Goal: Task Accomplishment & Management: Manage account settings

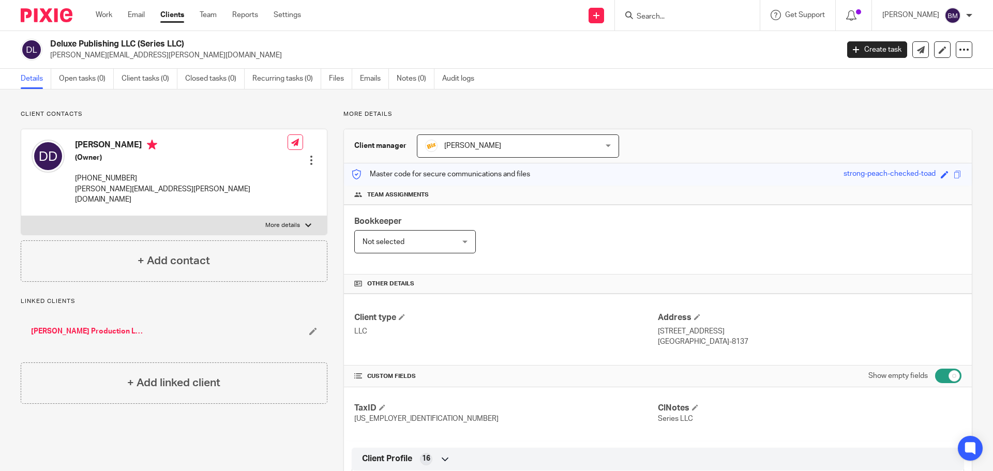
click at [602, 142] on div "[PERSON_NAME] [PERSON_NAME]" at bounding box center [518, 146] width 202 height 23
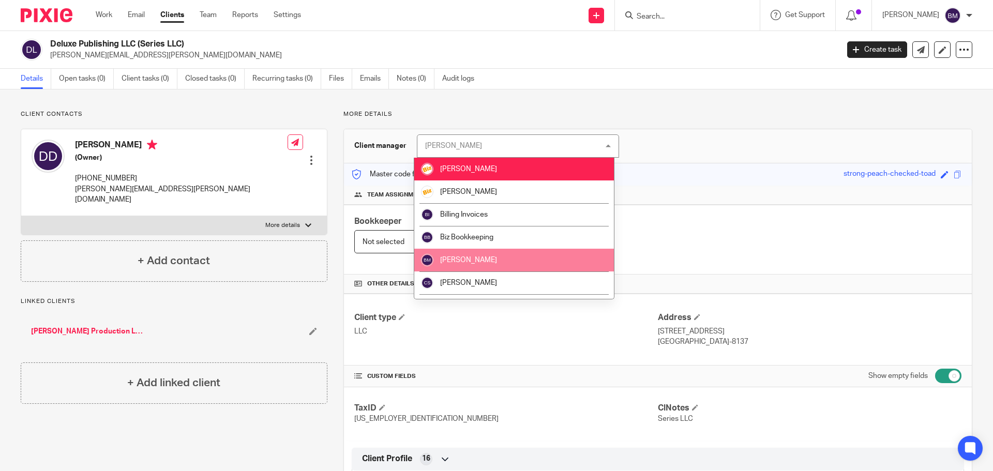
click at [484, 256] on li "[PERSON_NAME]" at bounding box center [514, 260] width 200 height 23
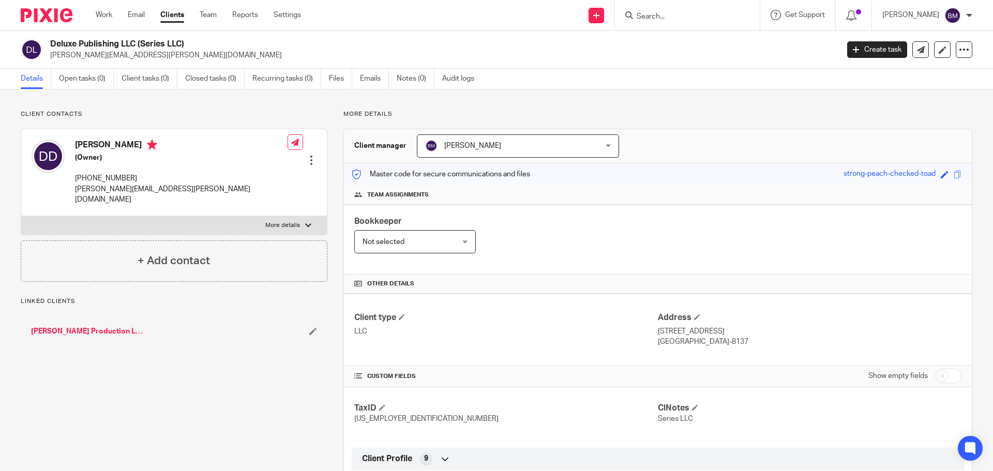
click at [943, 381] on input "checkbox" at bounding box center [948, 376] width 26 height 14
checkbox input "true"
click at [70, 326] on link "[PERSON_NAME] Production LLC (Series LLC)" at bounding box center [88, 331] width 114 height 10
click at [605, 147] on div "Anna McDaniel Anna McDaniel" at bounding box center [518, 146] width 202 height 23
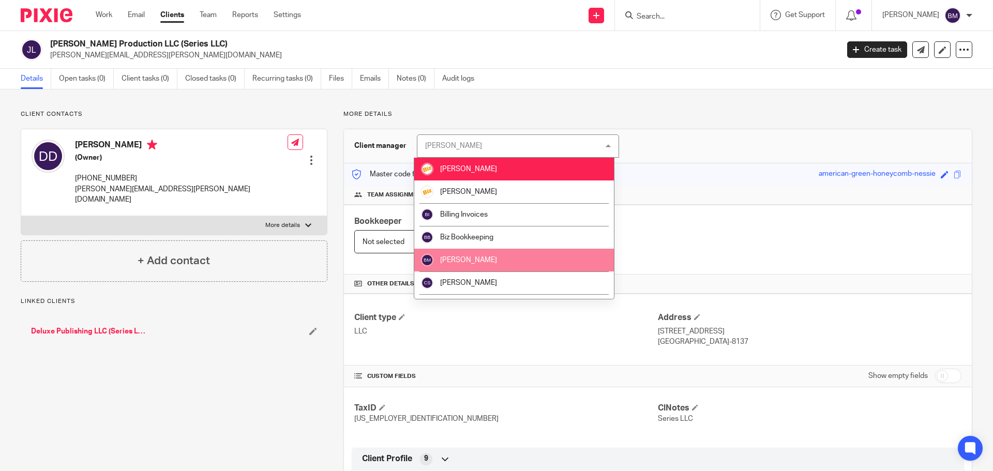
click at [477, 256] on li "[PERSON_NAME]" at bounding box center [514, 260] width 200 height 23
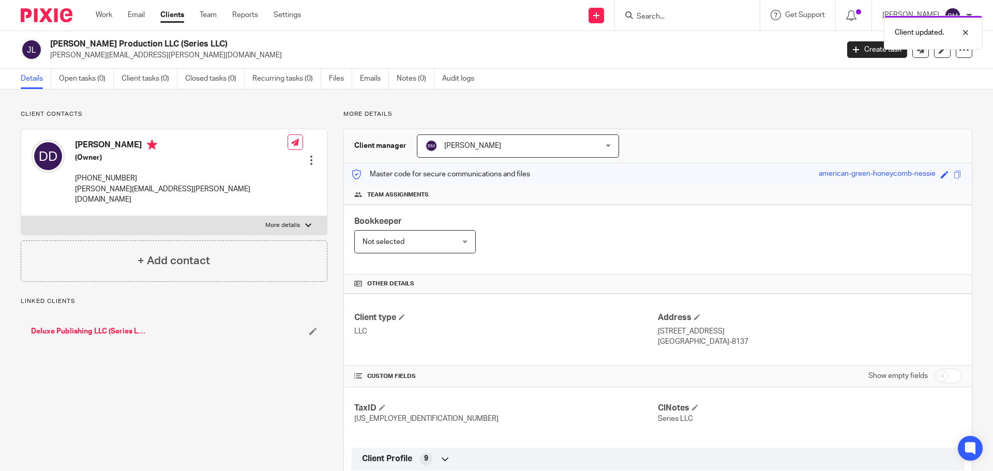
click at [942, 375] on input "checkbox" at bounding box center [948, 376] width 26 height 14
checkbox input "true"
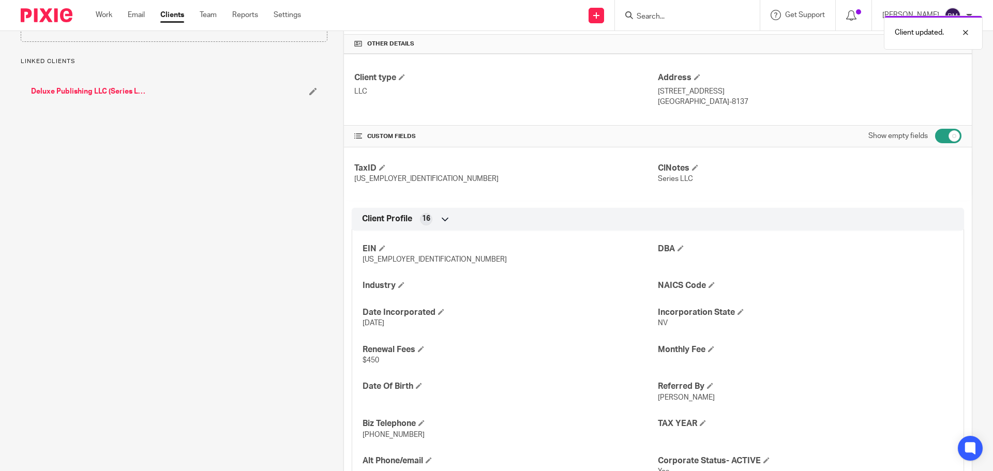
scroll to position [259, 0]
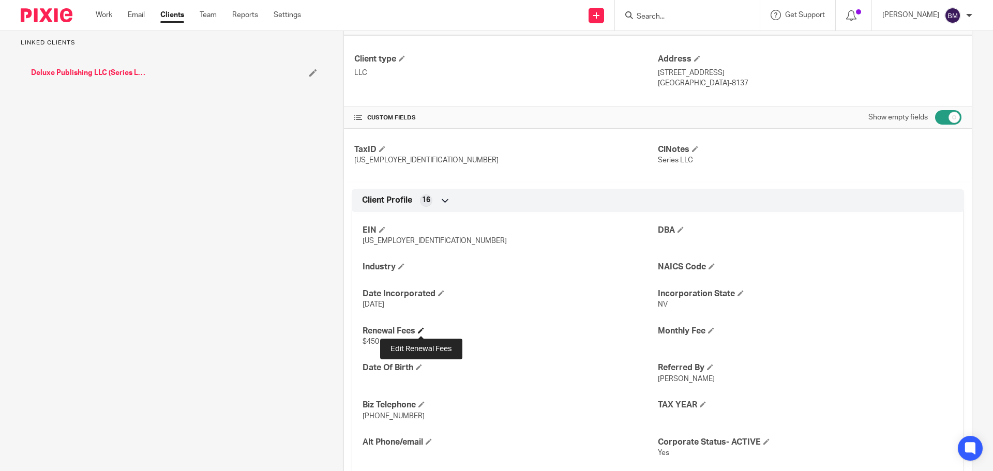
click at [421, 331] on span at bounding box center [421, 330] width 6 height 6
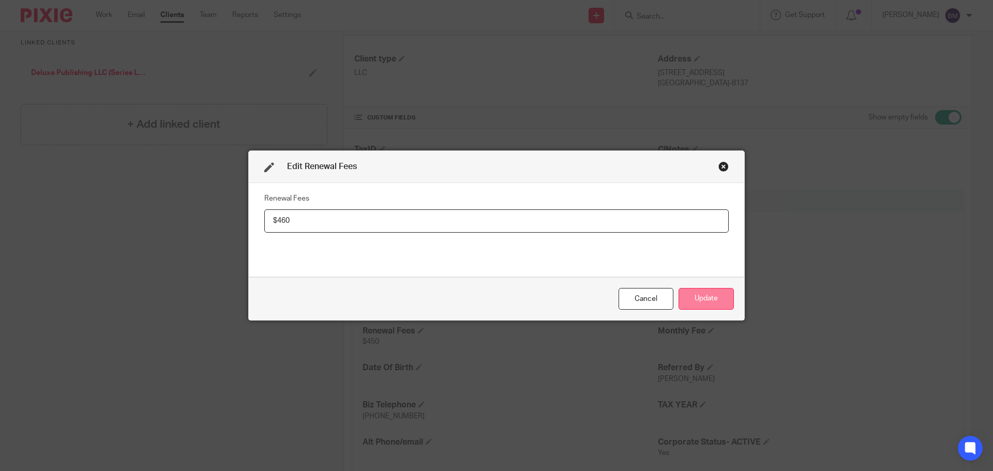
type input "$460"
click at [697, 296] on button "Update" at bounding box center [706, 299] width 55 height 22
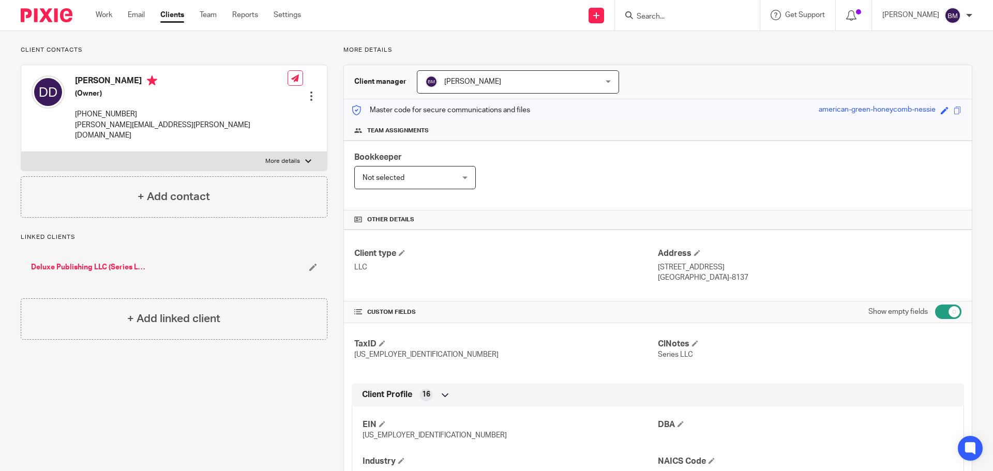
scroll to position [0, 0]
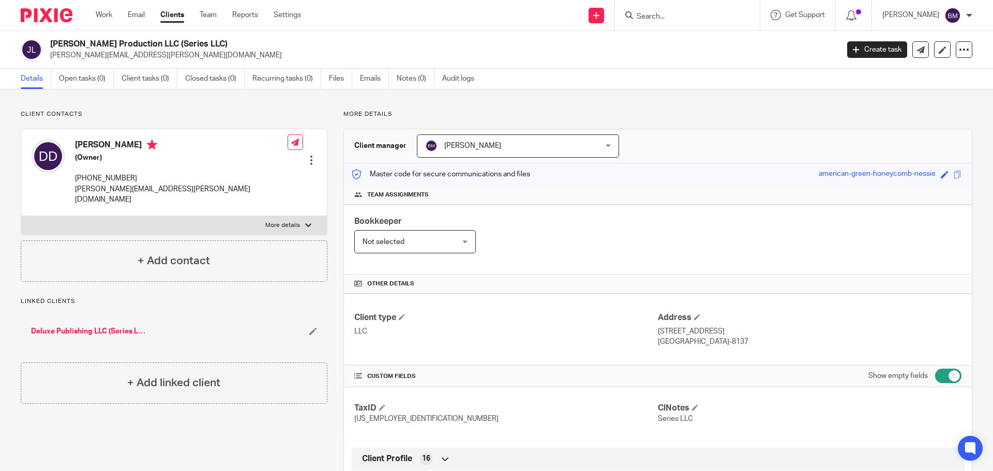
click at [173, 14] on link "Clients" at bounding box center [172, 15] width 24 height 10
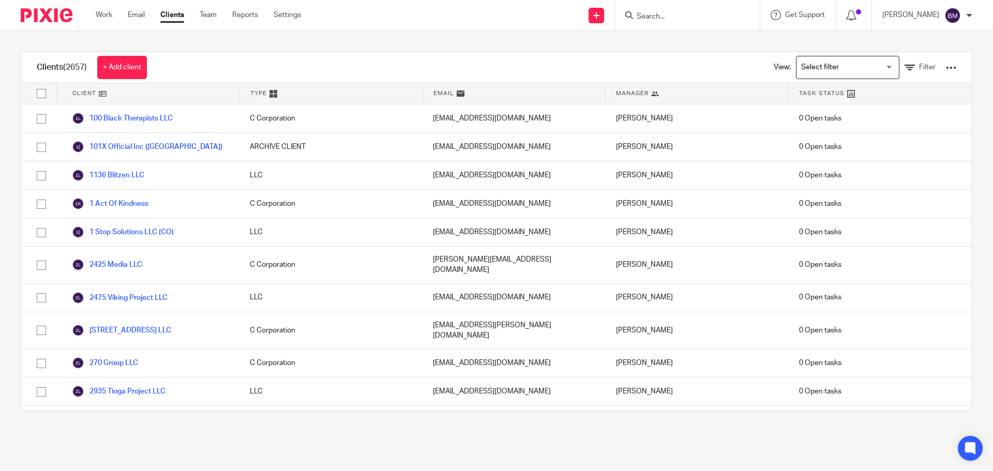
click at [685, 13] on input "Search" at bounding box center [682, 16] width 93 height 9
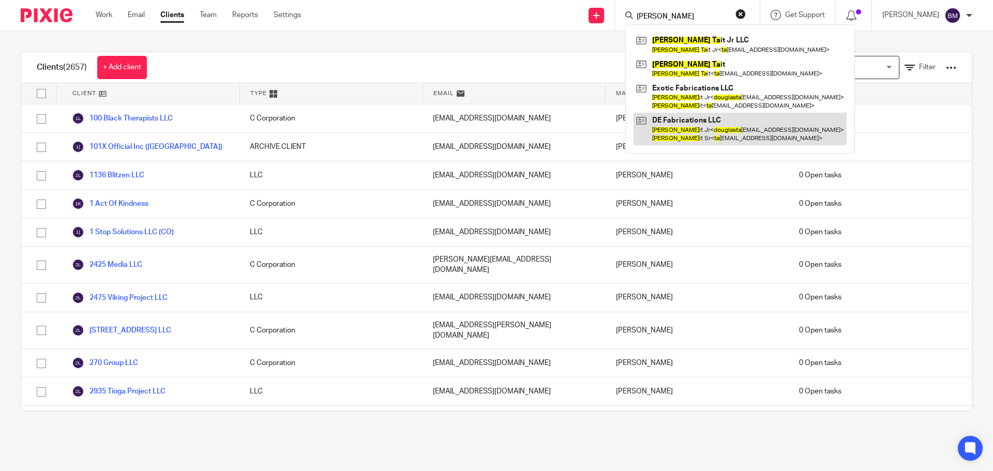
type input "douglas ta"
click at [701, 126] on link at bounding box center [740, 129] width 213 height 32
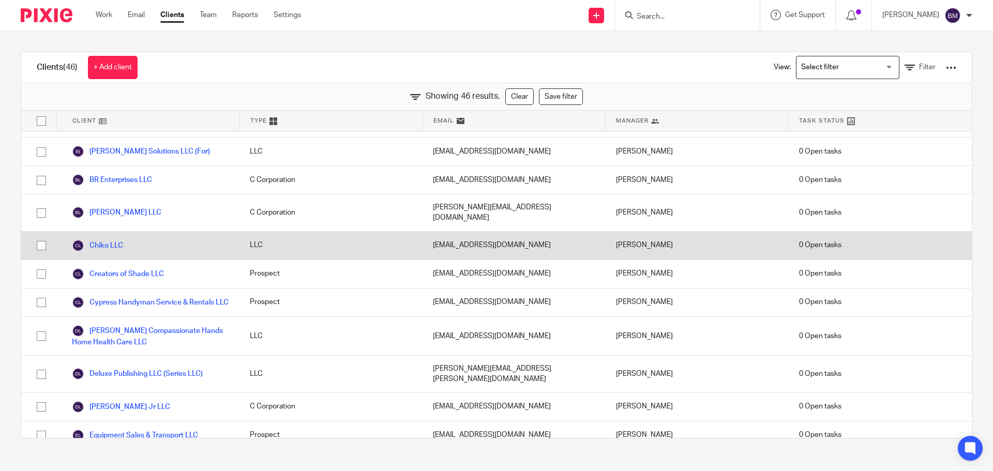
scroll to position [52, 0]
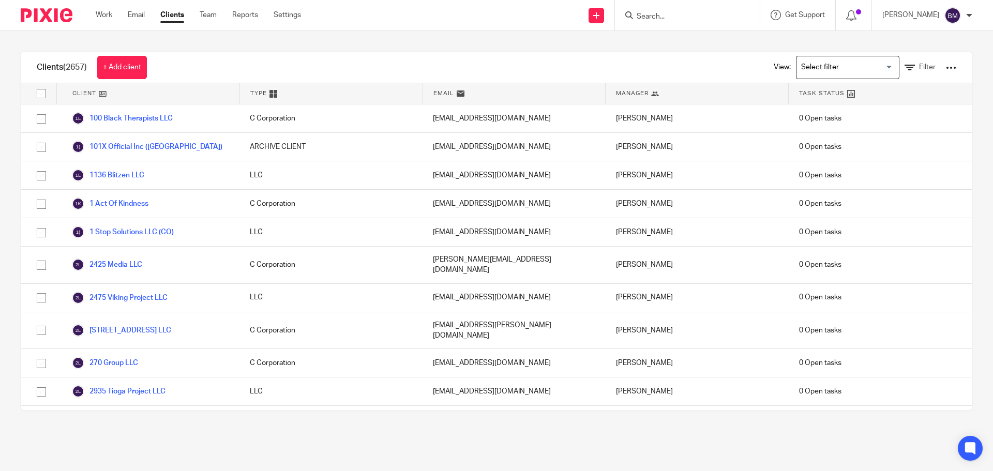
click at [676, 17] on input "Search" at bounding box center [682, 16] width 93 height 9
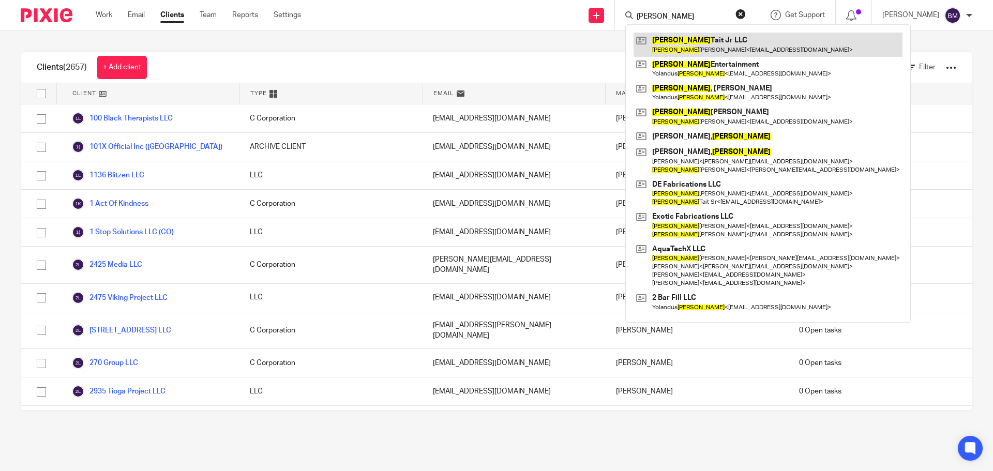
type input "douglas"
click at [681, 42] on link at bounding box center [768, 45] width 269 height 24
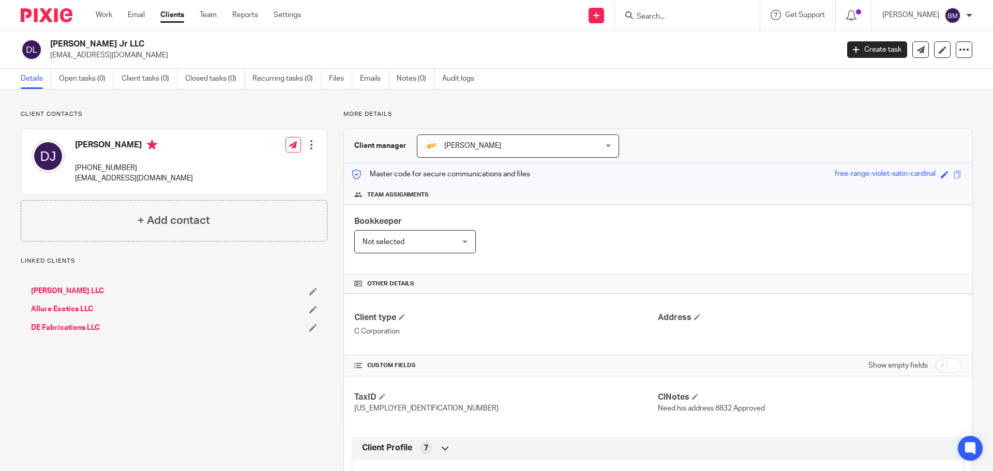
click at [607, 147] on div "[PERSON_NAME] [PERSON_NAME]" at bounding box center [518, 146] width 202 height 23
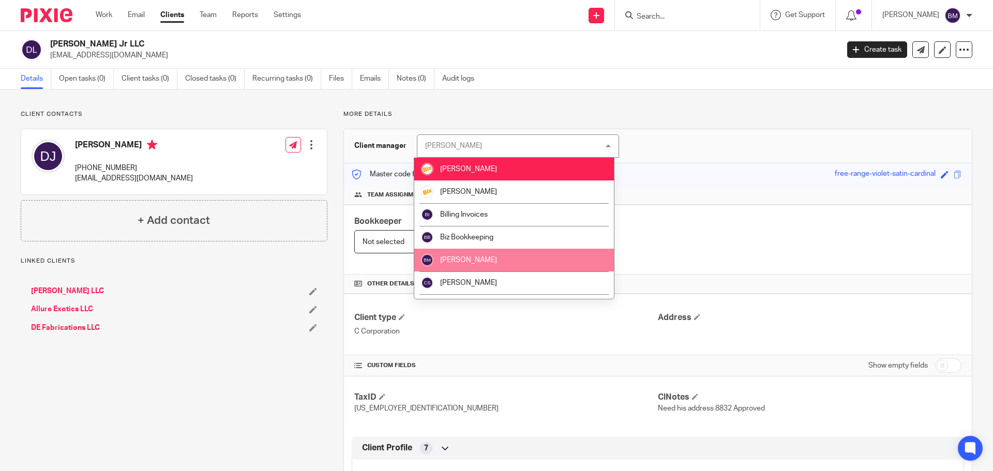
click at [496, 258] on li "[PERSON_NAME]" at bounding box center [514, 260] width 200 height 23
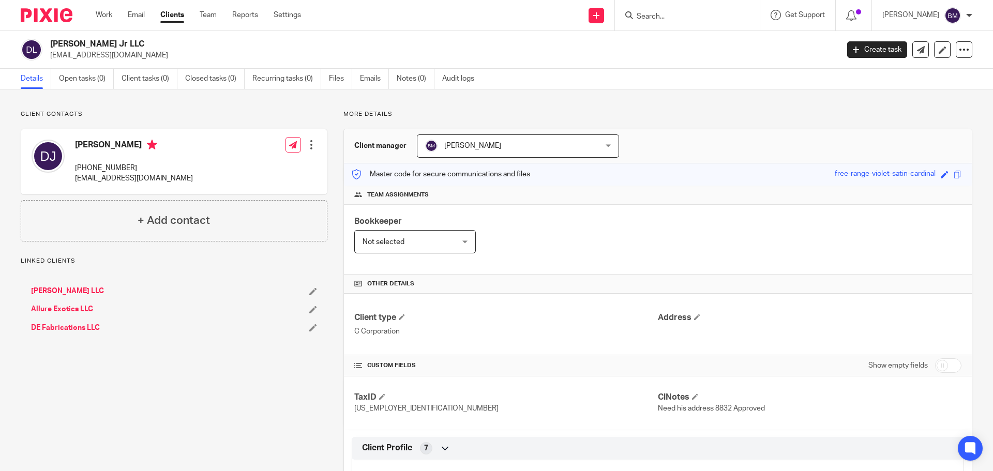
click at [951, 366] on input "checkbox" at bounding box center [948, 365] width 26 height 14
checkbox input "true"
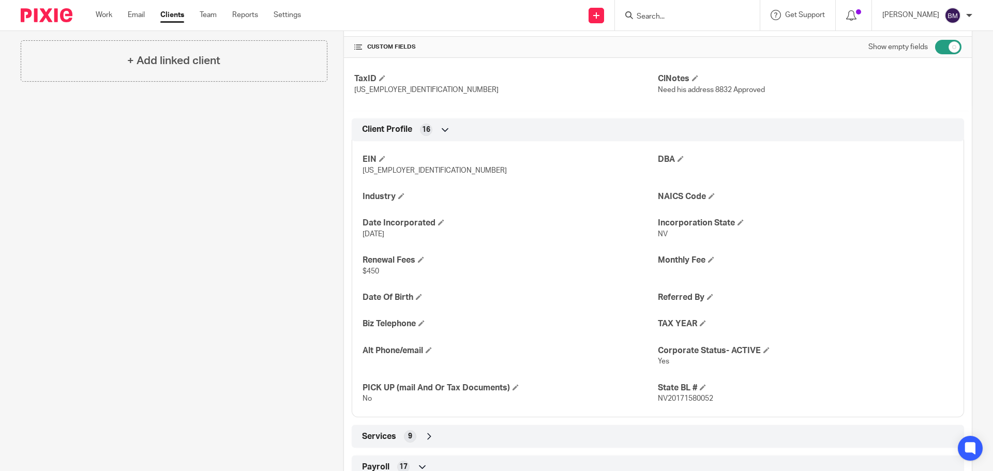
scroll to position [362, 0]
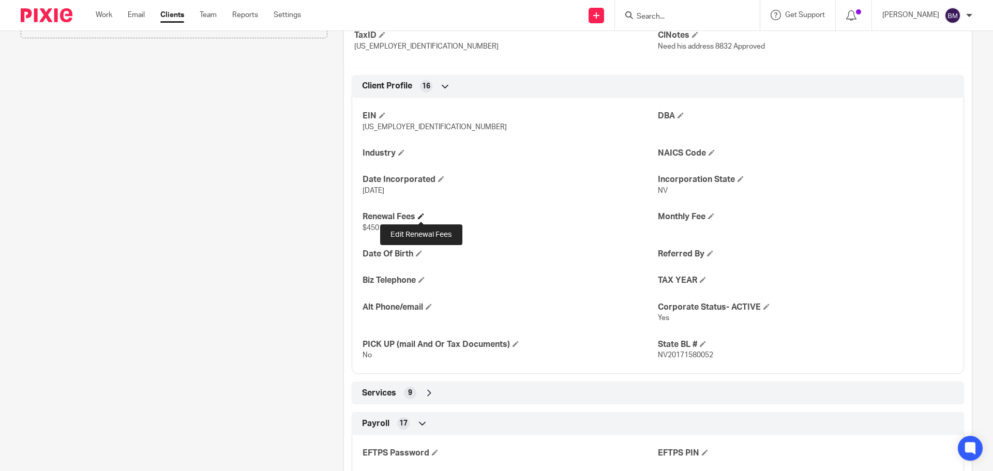
click at [420, 214] on span at bounding box center [421, 216] width 6 height 6
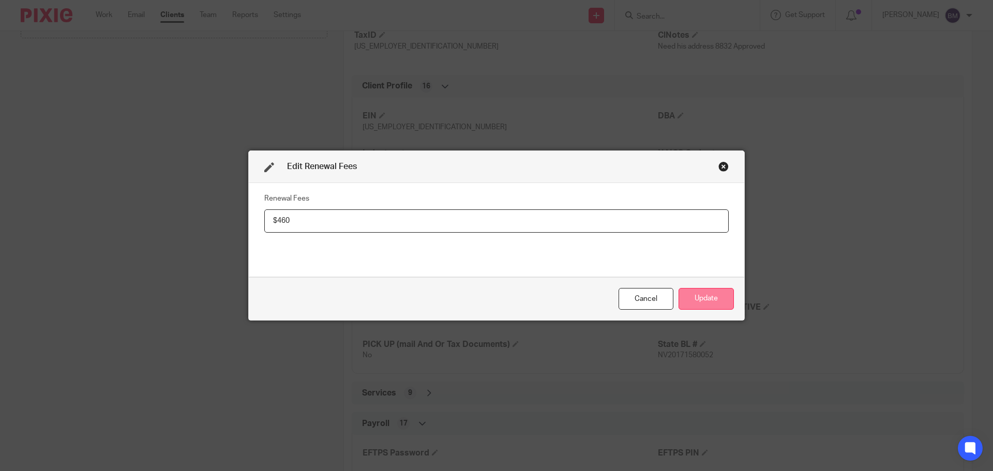
type input "$460"
click at [695, 291] on button "Update" at bounding box center [706, 299] width 55 height 22
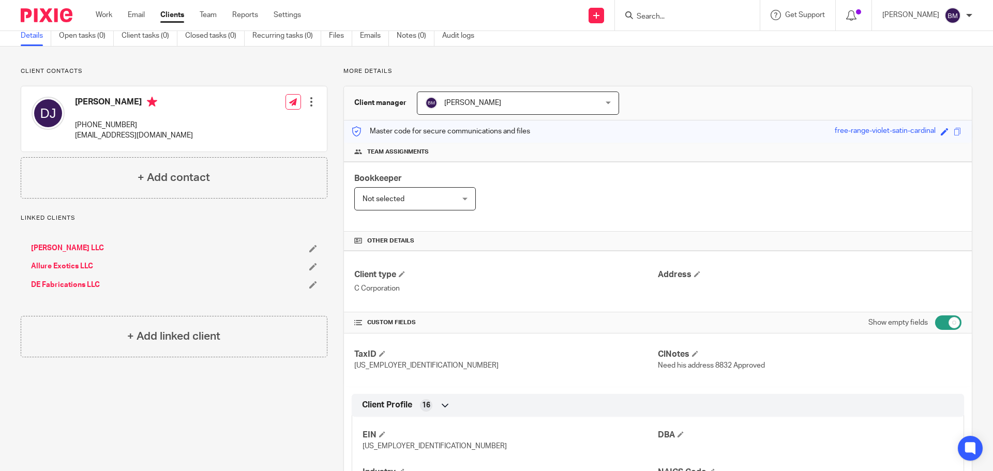
scroll to position [0, 0]
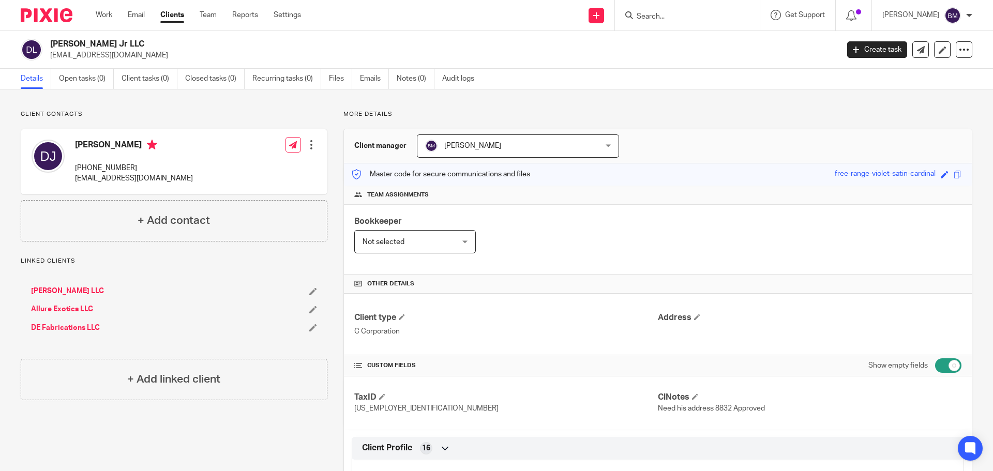
click at [308, 147] on div at bounding box center [311, 145] width 10 height 10
click at [249, 169] on link "Edit contact" at bounding box center [262, 167] width 99 height 15
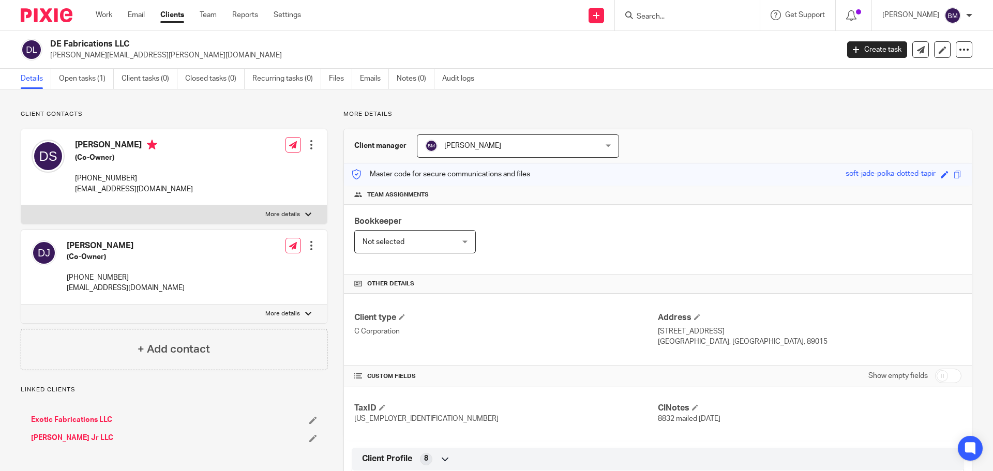
click at [308, 316] on div at bounding box center [308, 314] width 6 height 6
click at [21, 305] on input "More details" at bounding box center [21, 304] width 1 height 1
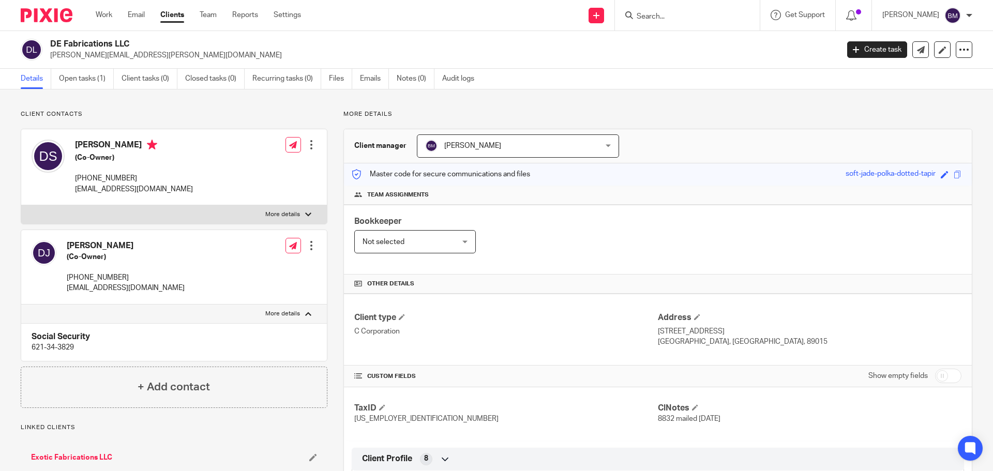
click at [308, 316] on div at bounding box center [308, 314] width 6 height 6
click at [21, 305] on input "More details" at bounding box center [21, 304] width 1 height 1
checkbox input "false"
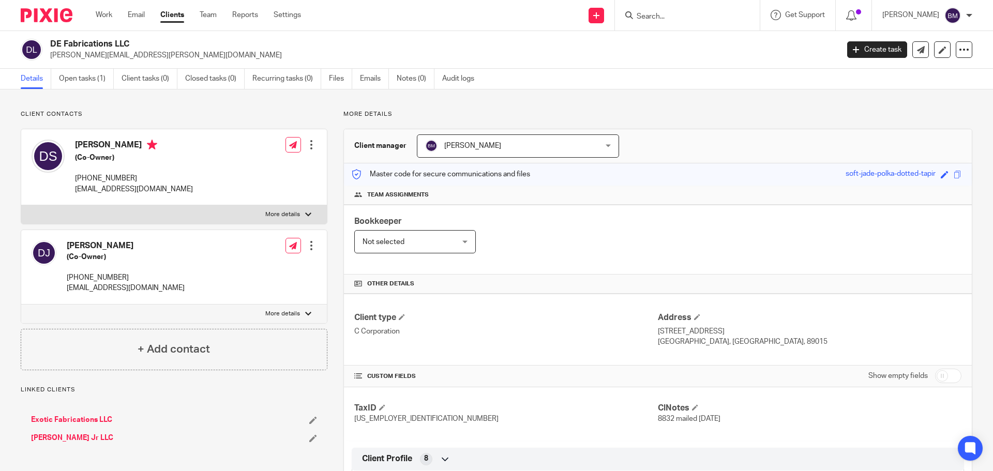
click at [307, 217] on div at bounding box center [308, 215] width 6 height 6
click at [21, 205] on input "More details" at bounding box center [21, 205] width 1 height 1
checkbox input "true"
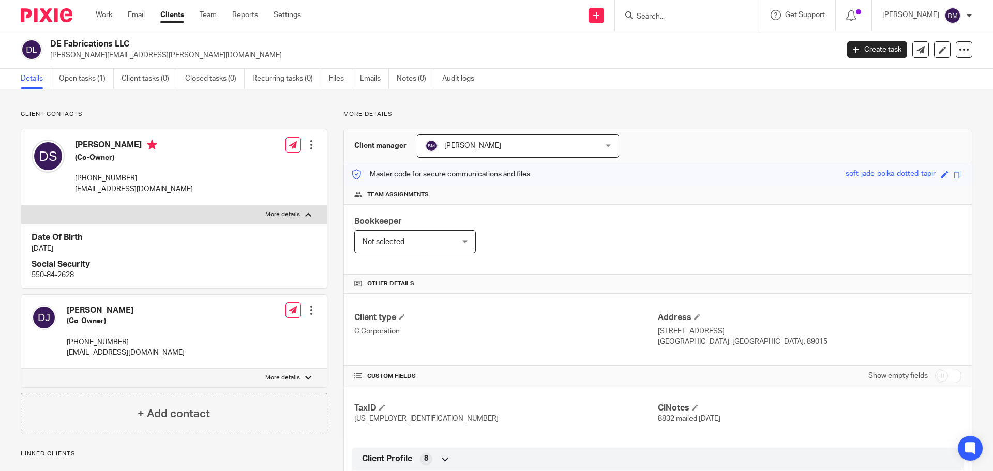
click at [308, 375] on div at bounding box center [308, 378] width 6 height 6
click at [21, 369] on input "More details" at bounding box center [21, 368] width 1 height 1
checkbox input "true"
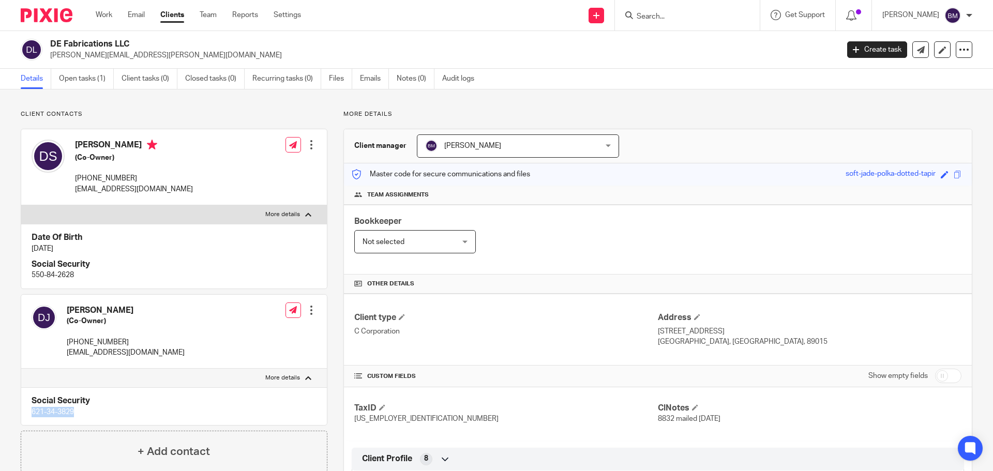
drag, startPoint x: 28, startPoint y: 412, endPoint x: 76, endPoint y: 413, distance: 47.1
click at [76, 413] on div "Social Security 621-34-3829" at bounding box center [174, 406] width 306 height 38
copy p "621-34-3829"
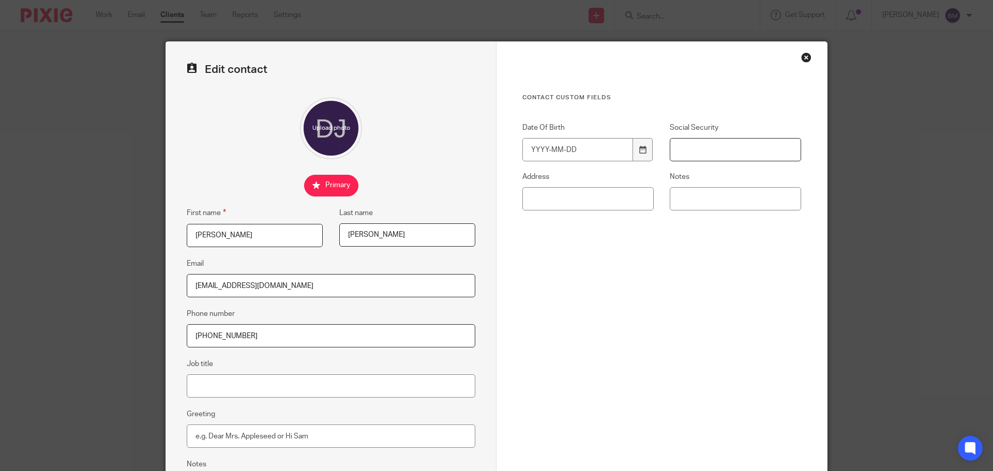
click at [683, 154] on input "Social Security" at bounding box center [735, 149] width 131 height 23
paste input "621-34-3829"
type input "621-34-3829"
click at [214, 385] on input "Job title" at bounding box center [331, 386] width 289 height 23
type input "Owner"
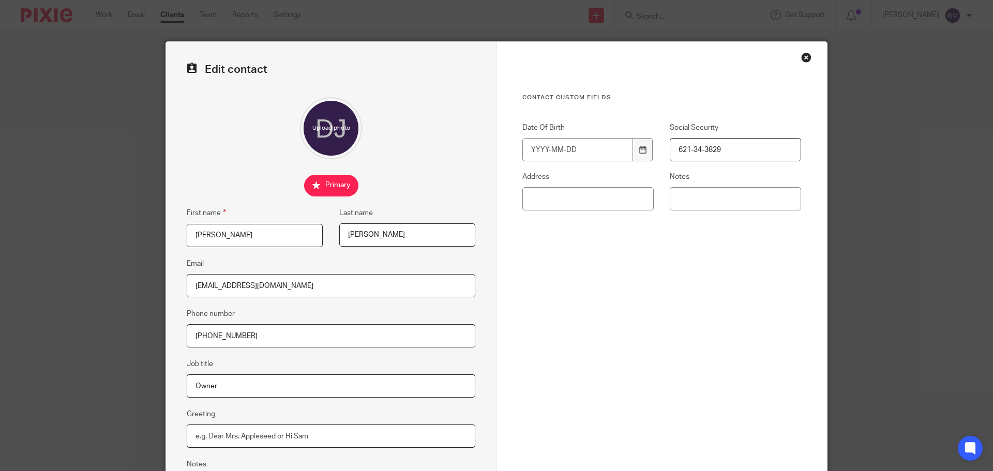
click at [206, 434] on input "Greeting" at bounding box center [331, 436] width 289 height 23
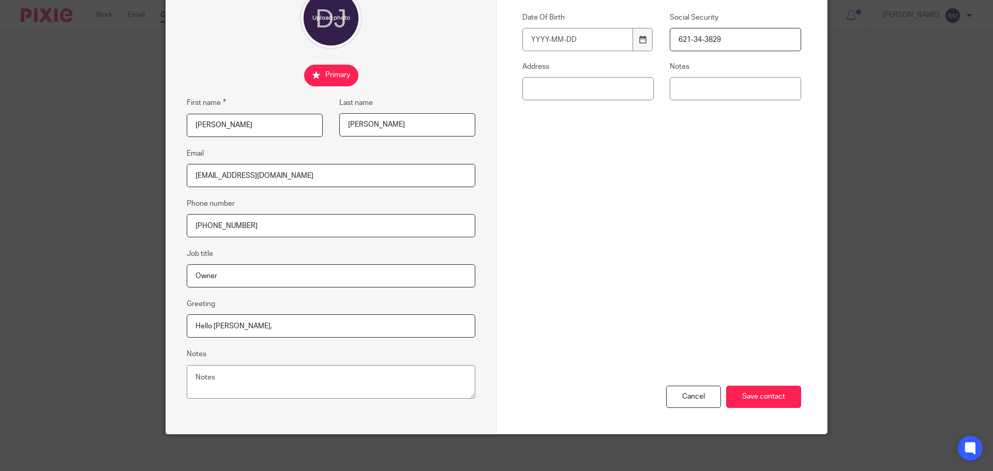
scroll to position [115, 0]
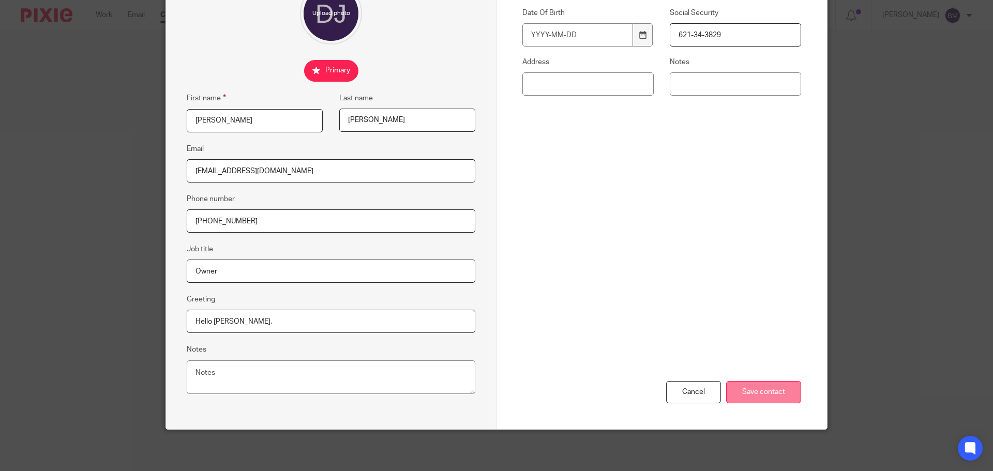
type input "Hello [PERSON_NAME],"
click at [772, 391] on input "Save contact" at bounding box center [763, 392] width 75 height 22
click at [750, 395] on input "Save contact" at bounding box center [763, 392] width 75 height 22
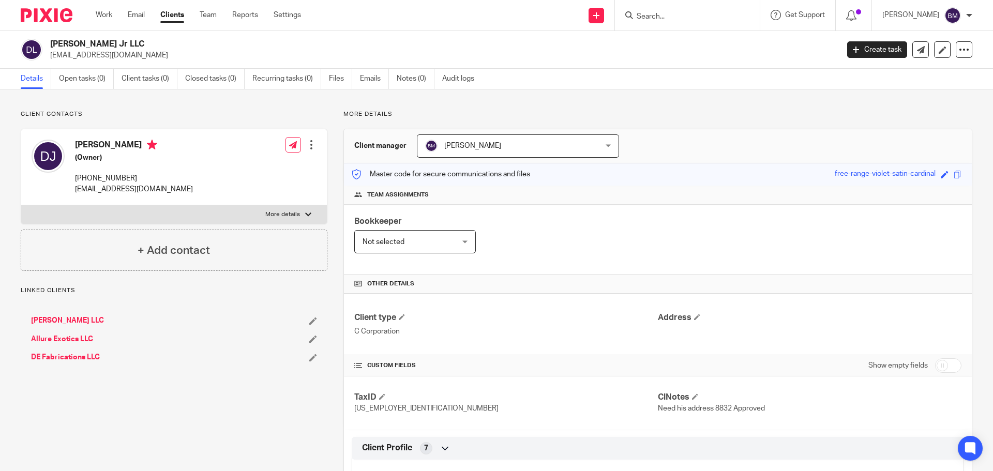
click at [943, 363] on input "checkbox" at bounding box center [948, 365] width 26 height 14
checkbox input "true"
